Goal: Navigation & Orientation: Understand site structure

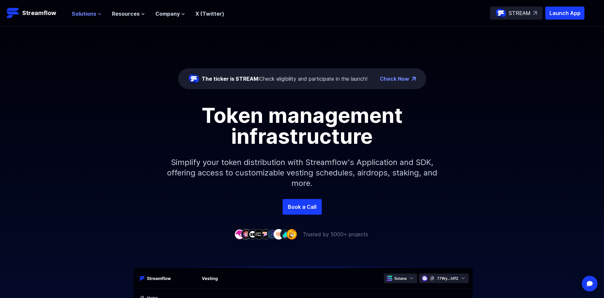
click at [85, 11] on span "Solutions" at bounding box center [84, 14] width 24 height 8
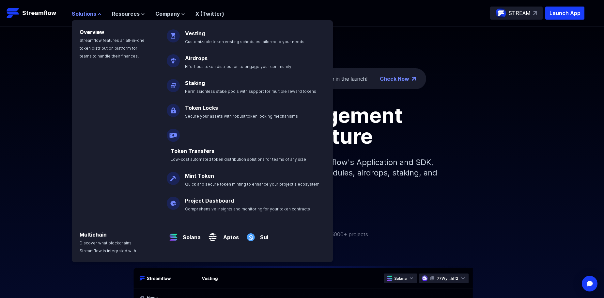
click at [85, 11] on span "Solutions" at bounding box center [84, 14] width 24 height 8
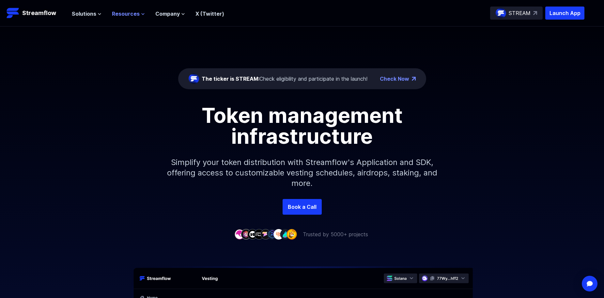
click at [123, 11] on span "Resources" at bounding box center [126, 14] width 28 height 8
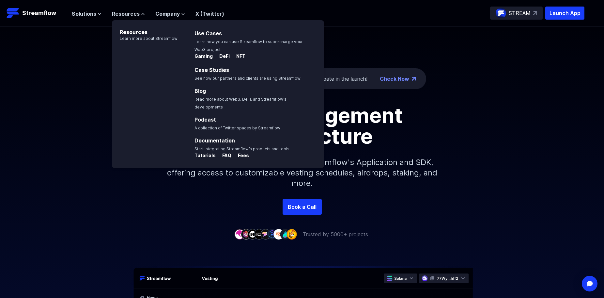
drag, startPoint x: 68, startPoint y: 79, endPoint x: 104, endPoint y: 35, distance: 57.0
click at [69, 77] on div "The ticker is STREAM: Check eligibility and participate in the launch! Check No…" at bounding box center [302, 112] width 604 height 172
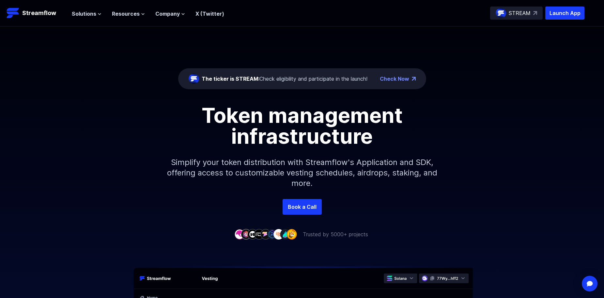
click at [171, 7] on div "Solutions Overview Streamflow features an all-in-one token distribution platfor…" at bounding box center [148, 13] width 152 height 13
click at [176, 15] on span "Company" at bounding box center [167, 14] width 24 height 8
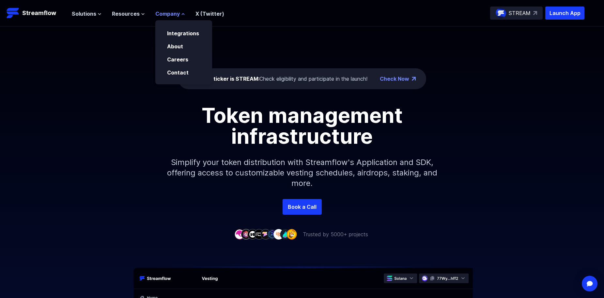
click at [176, 15] on span "Company" at bounding box center [167, 14] width 24 height 8
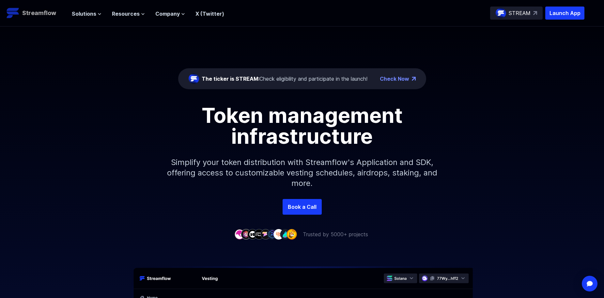
click at [32, 13] on p "Streamflow" at bounding box center [39, 12] width 34 height 9
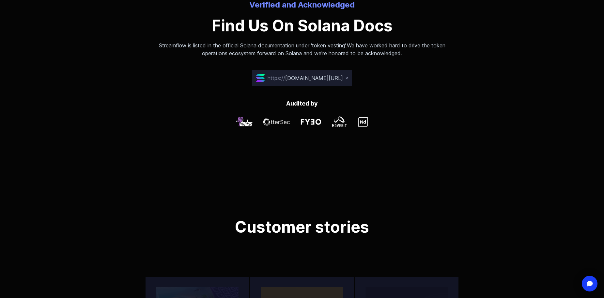
scroll to position [1664, 0]
